Goal: Information Seeking & Learning: Learn about a topic

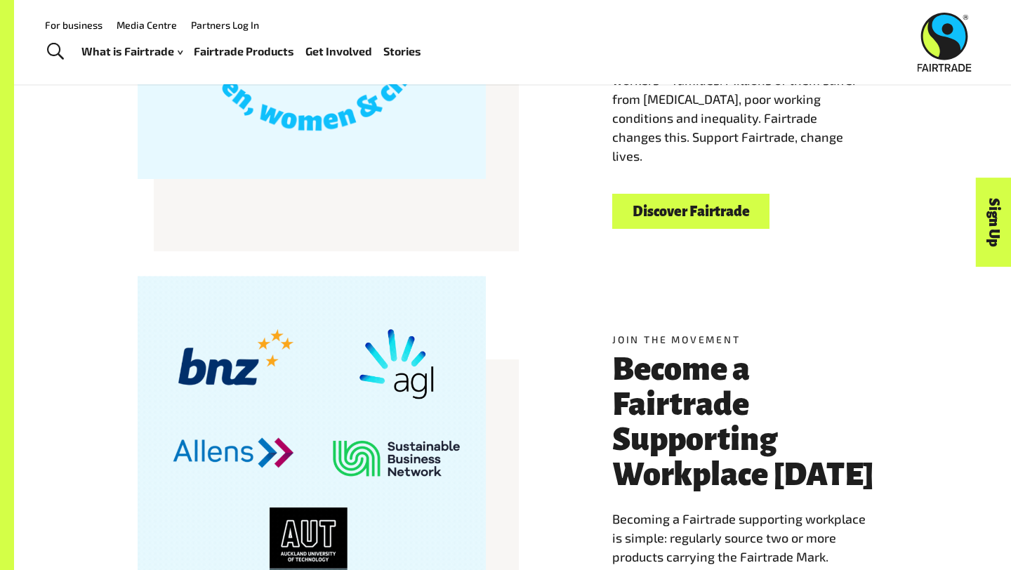
scroll to position [548, 0]
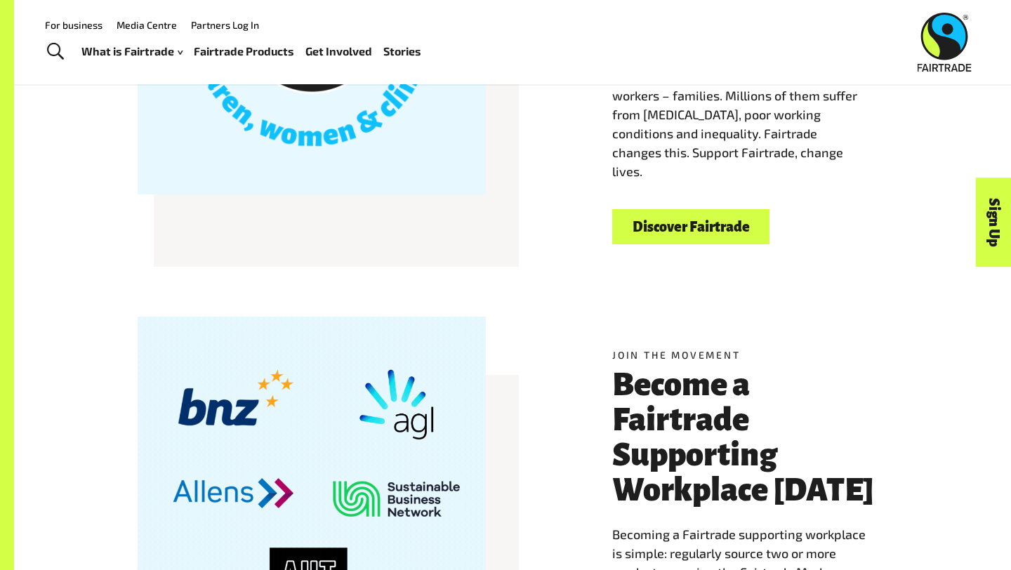
click at [690, 233] on link "Discover Fairtrade" at bounding box center [690, 227] width 157 height 36
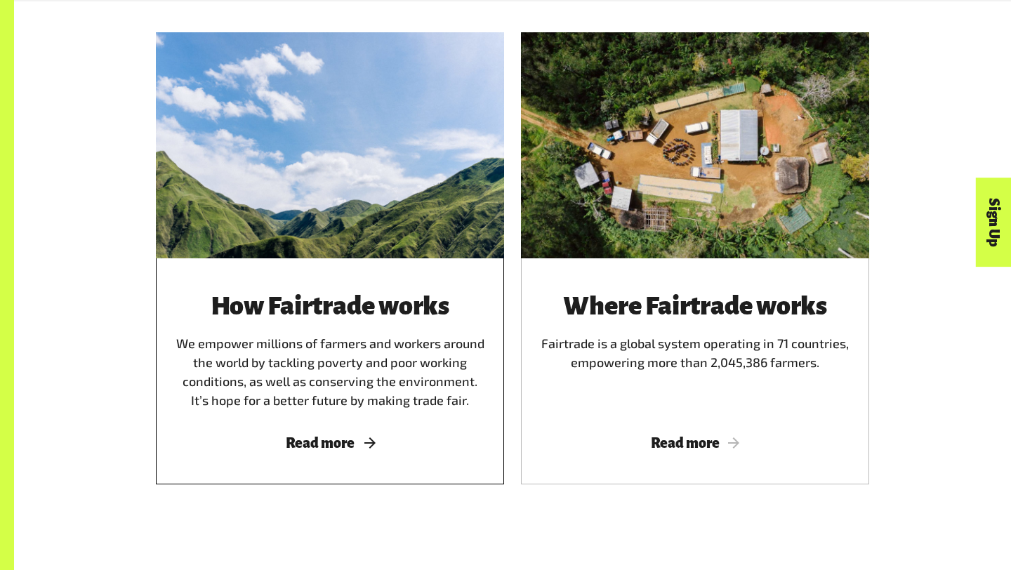
scroll to position [796, 0]
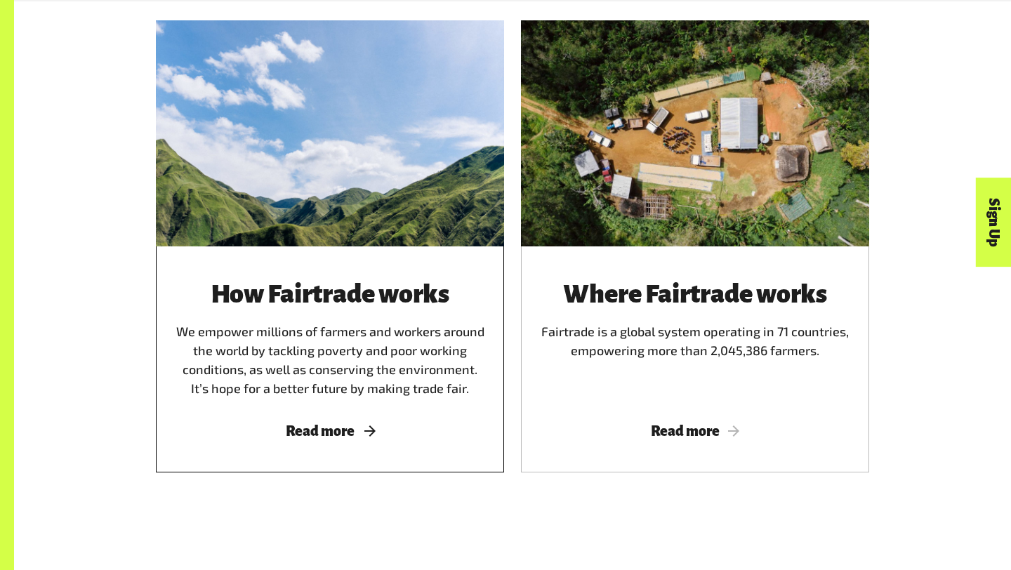
click at [330, 423] on span "Read more" at bounding box center [330, 430] width 315 height 15
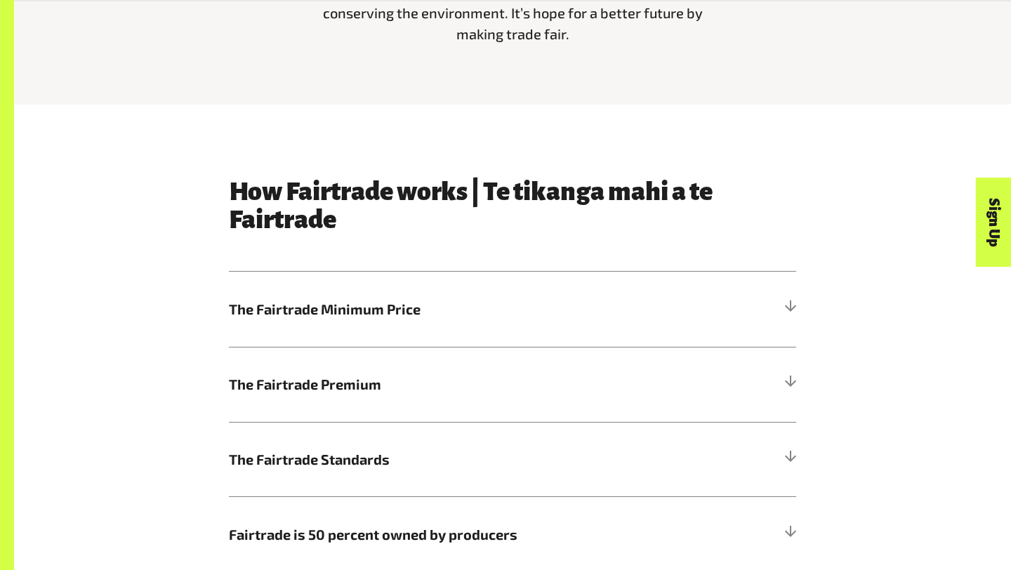
scroll to position [588, 0]
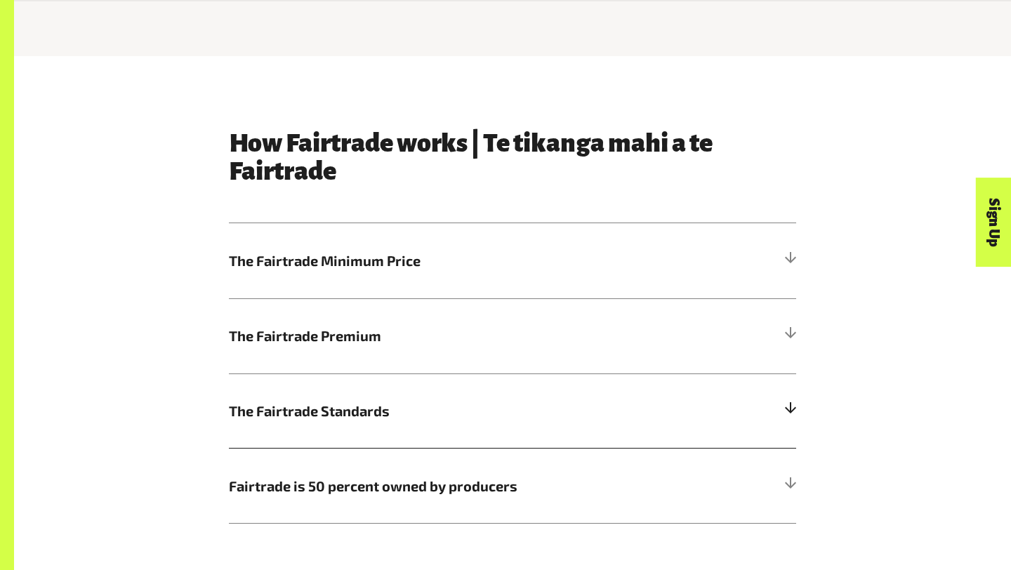
click at [568, 413] on span "The Fairtrade Standards" at bounding box center [441, 410] width 425 height 21
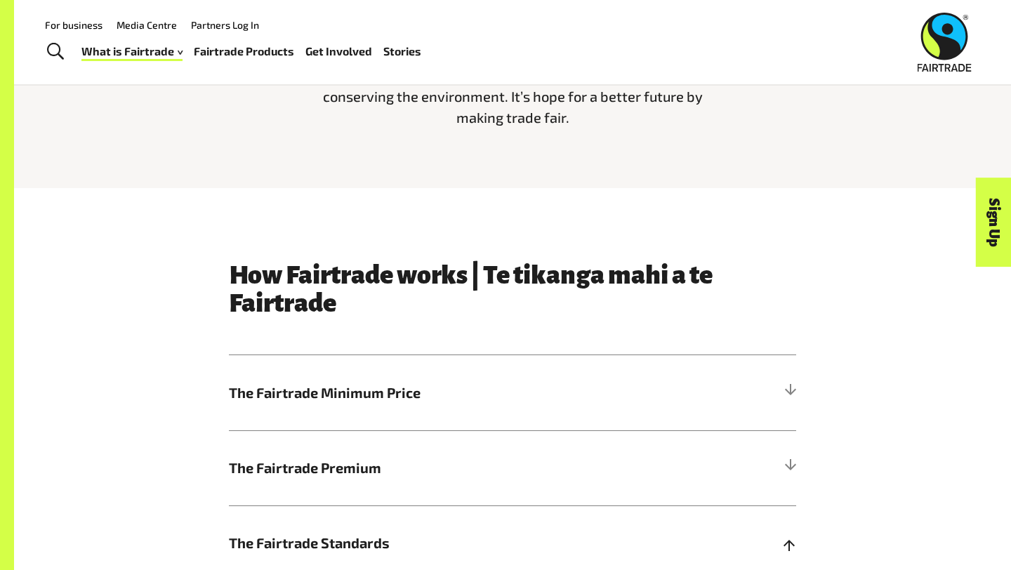
scroll to position [508, 0]
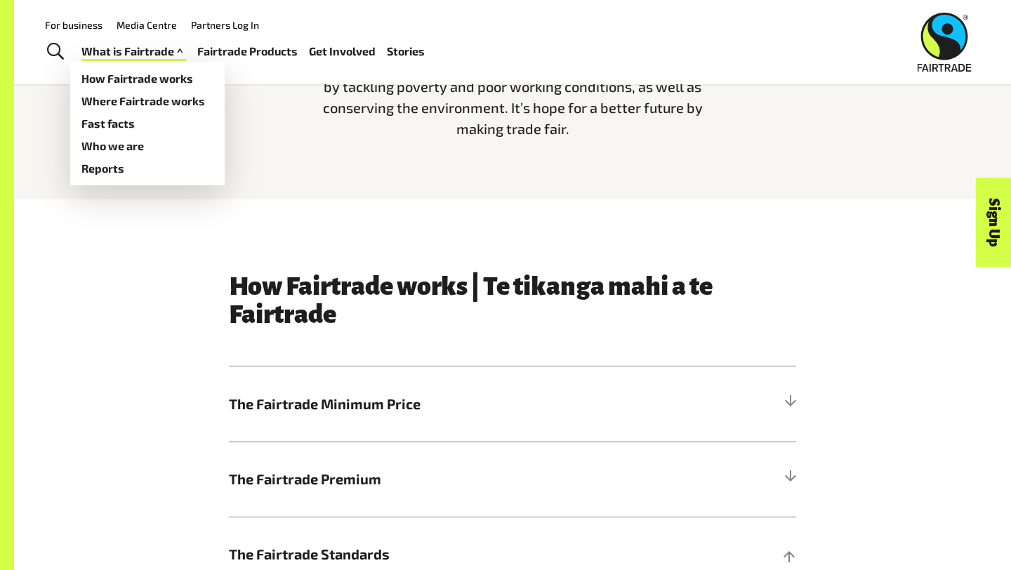
click at [174, 55] on span at bounding box center [180, 51] width 12 height 20
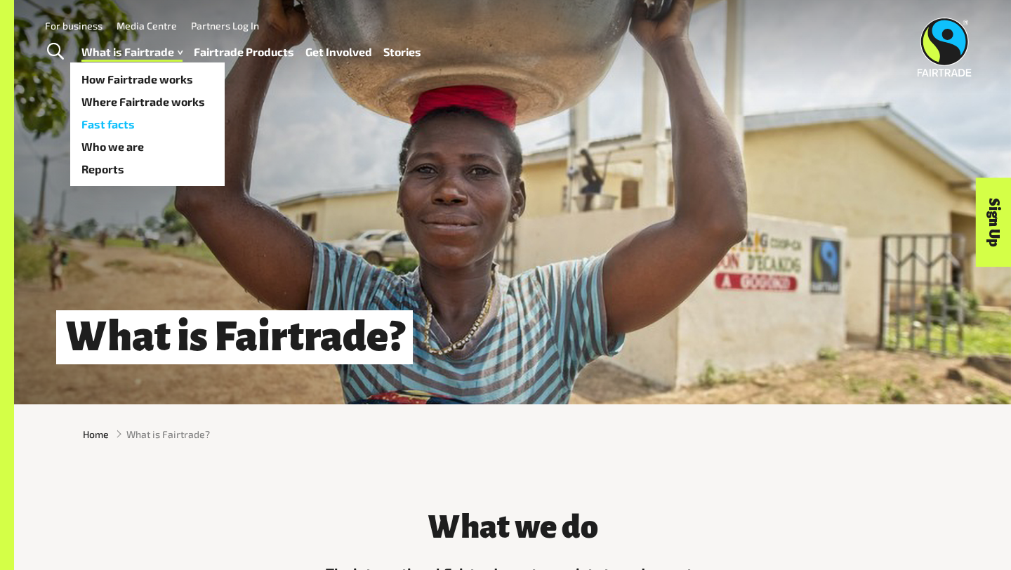
click at [140, 131] on link "Fast facts" at bounding box center [147, 124] width 154 height 22
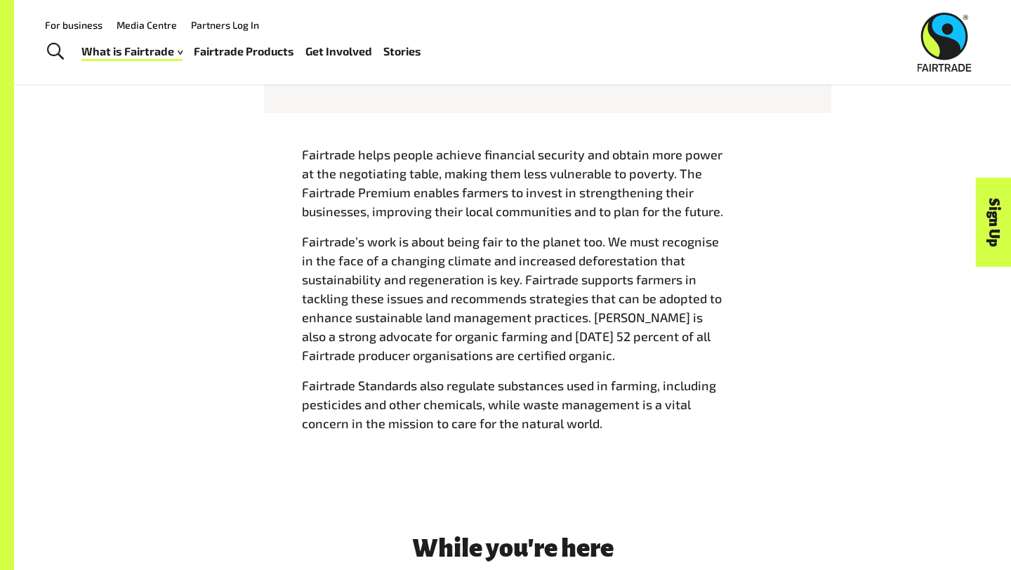
scroll to position [1509, 0]
